Goal: Task Accomplishment & Management: Manage account settings

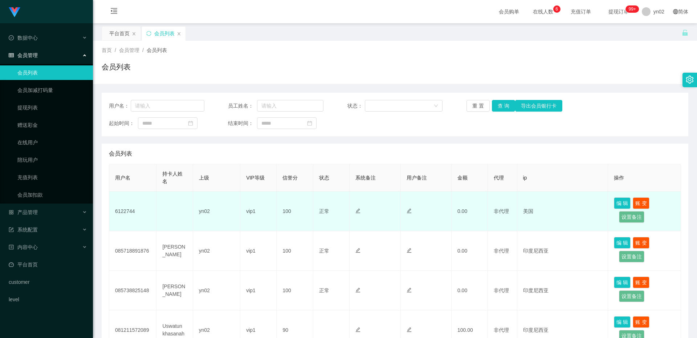
drag, startPoint x: 0, startPoint y: 0, endPoint x: 121, endPoint y: 211, distance: 242.6
click at [121, 211] on td "6122744" at bounding box center [132, 211] width 47 height 40
copy td "6122744"
